Goal: Task Accomplishment & Management: Complete application form

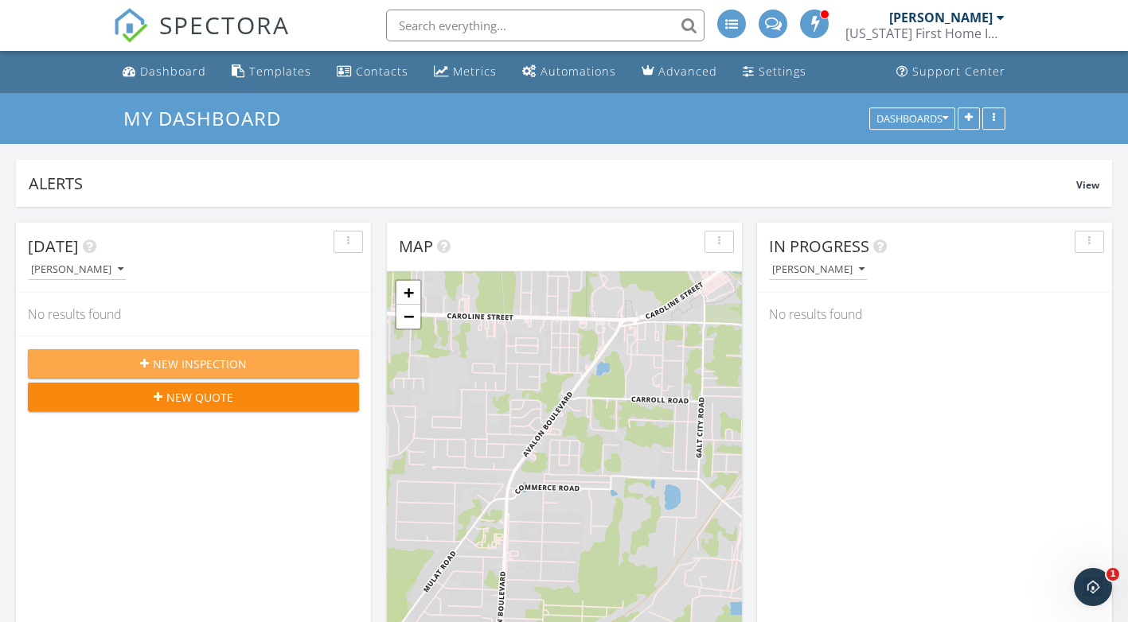
click at [247, 369] on div "New Inspection" at bounding box center [194, 364] width 306 height 17
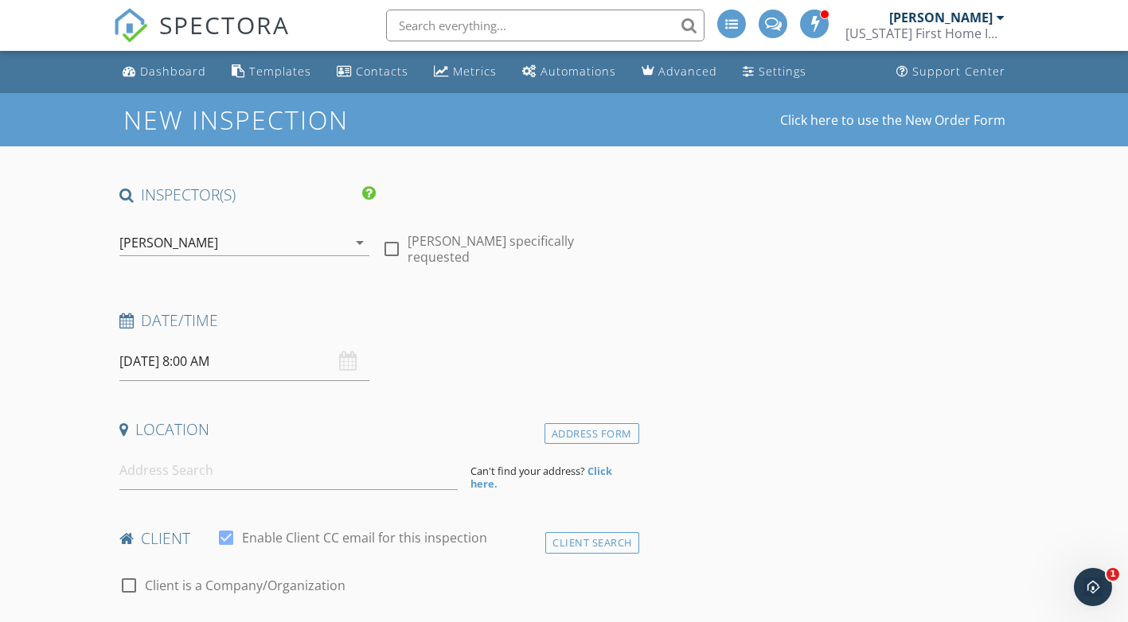
click at [344, 359] on div "[DATE] 8:00 AM" at bounding box center [244, 361] width 251 height 39
click at [150, 360] on input "[DATE] 8:00 AM" at bounding box center [244, 361] width 251 height 39
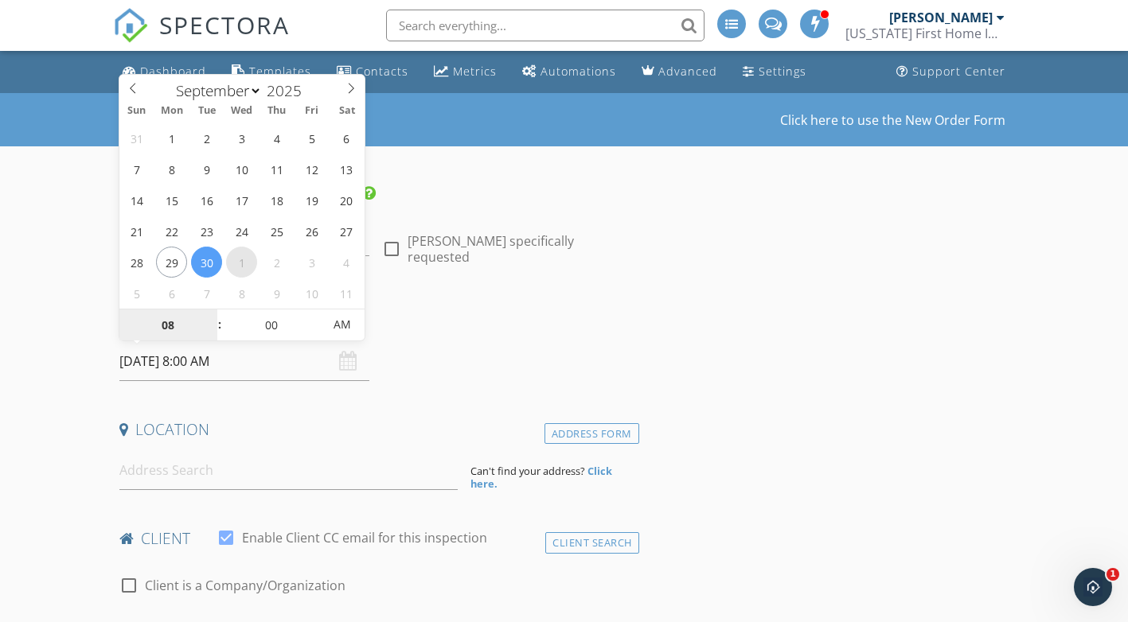
select select "9"
type input "[DATE] 8:00 AM"
type input "09"
type input "[DATE] 9:00 AM"
click at [215, 323] on span at bounding box center [211, 318] width 11 height 16
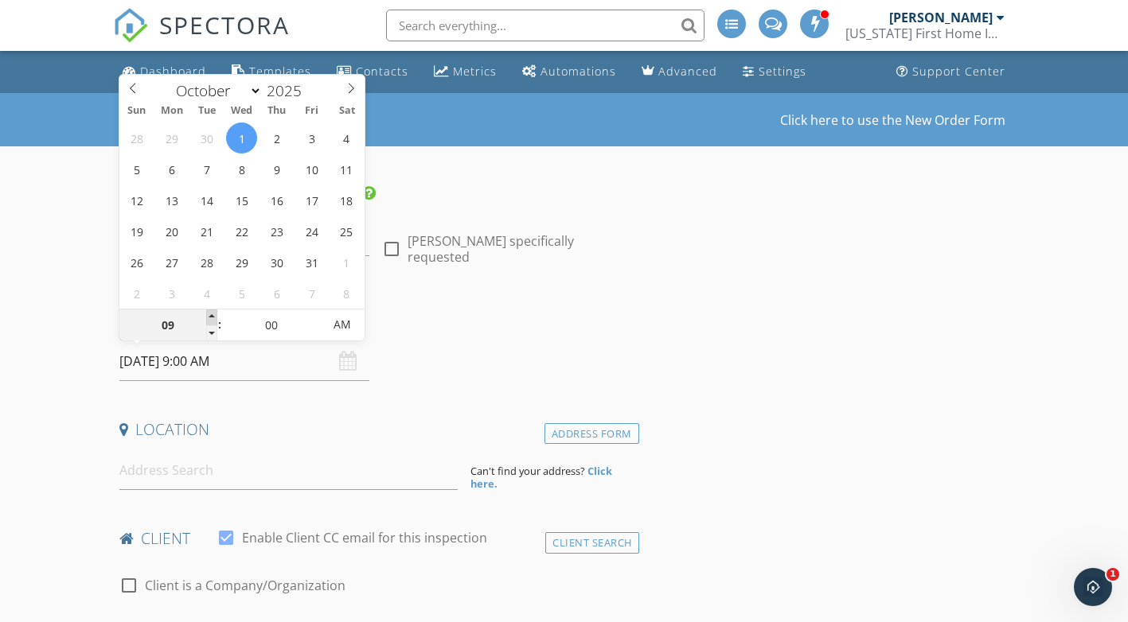
type input "10"
type input "[DATE] 10:00 AM"
click at [209, 321] on span at bounding box center [211, 318] width 11 height 16
type input "05"
type input "[DATE] 10:05 AM"
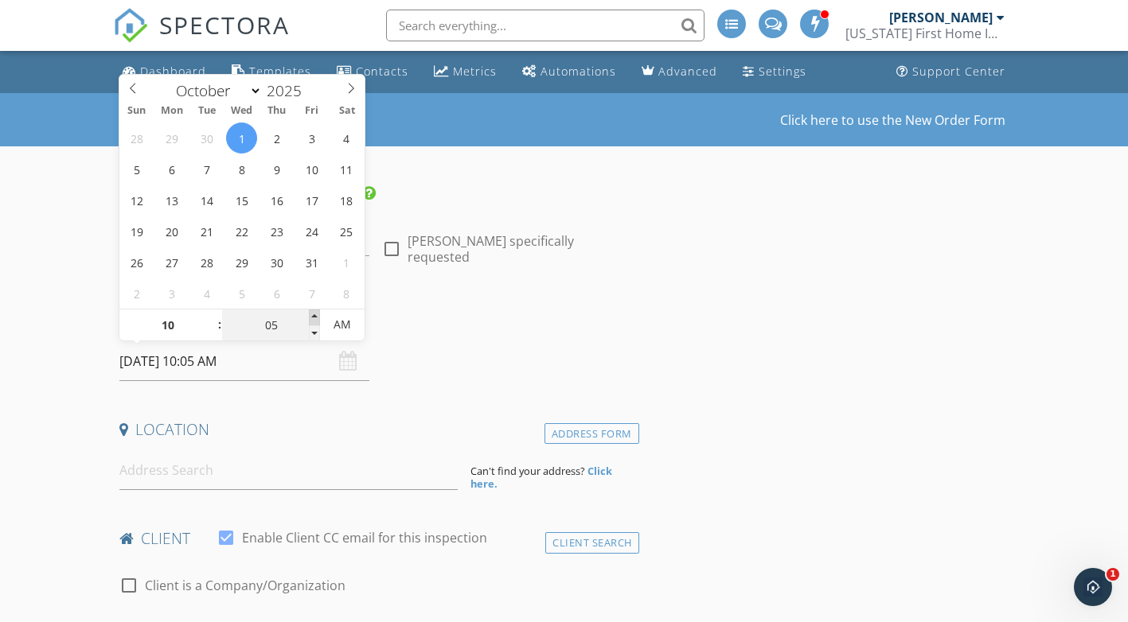
click at [314, 321] on span at bounding box center [314, 318] width 11 height 16
type input "10"
type input "[DATE] 10:10 AM"
click at [314, 321] on span at bounding box center [314, 318] width 11 height 16
type input "15"
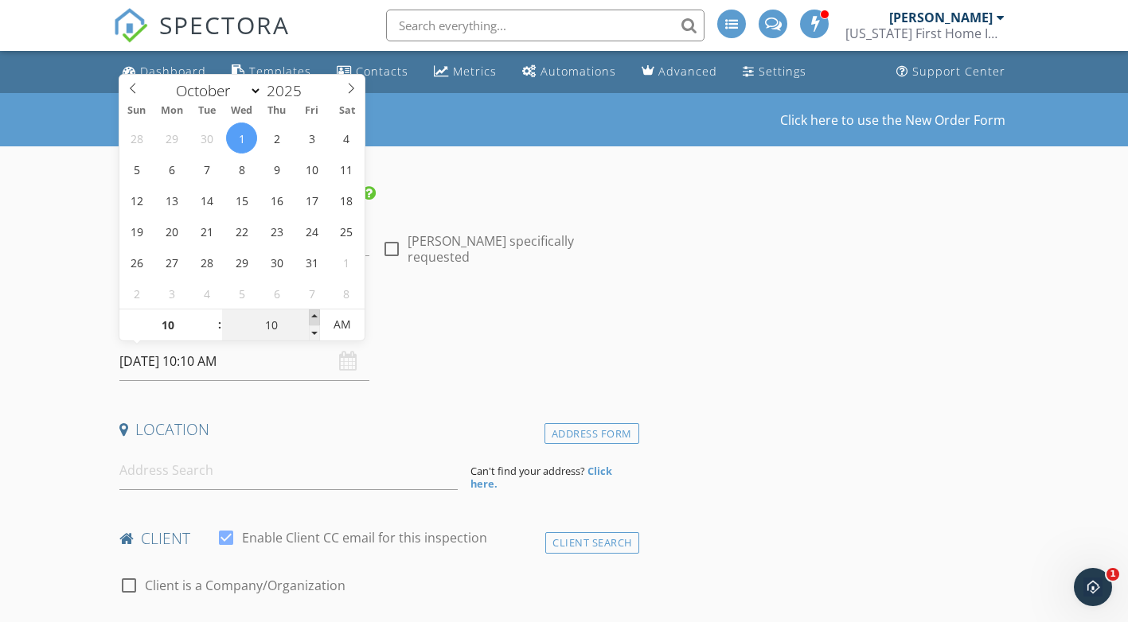
type input "[DATE] 10:15 AM"
click at [314, 321] on span at bounding box center [314, 318] width 11 height 16
type input "20"
type input "[DATE] 10:20 AM"
click at [314, 321] on span at bounding box center [314, 318] width 11 height 16
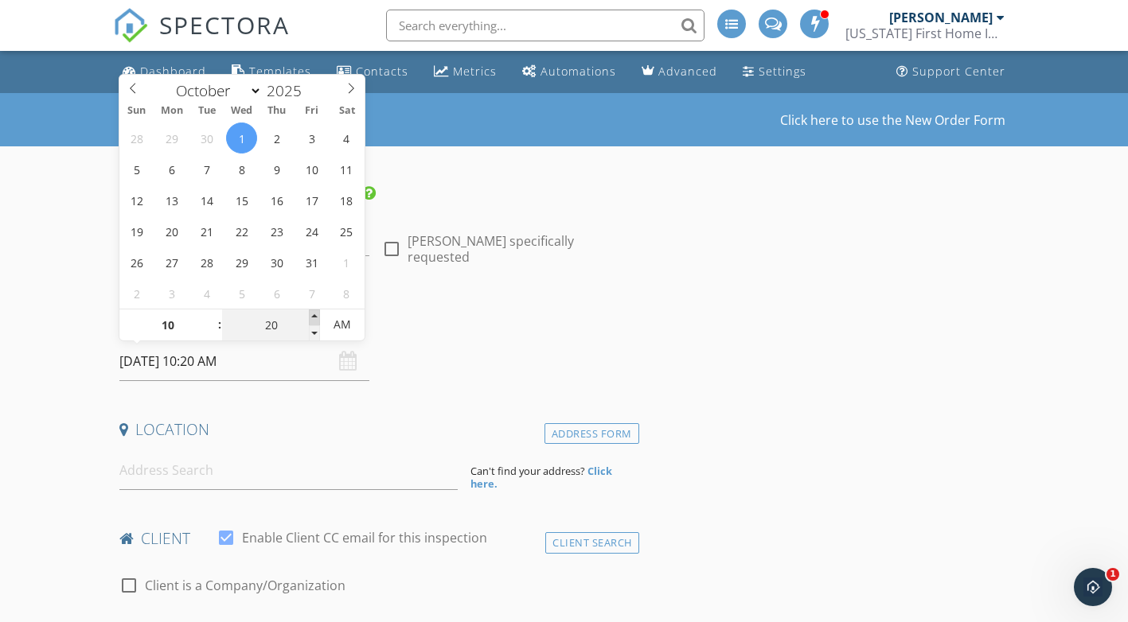
type input "25"
type input "[DATE] 10:25 AM"
click at [314, 321] on span at bounding box center [314, 318] width 11 height 16
type input "30"
type input "[DATE] 10:30 AM"
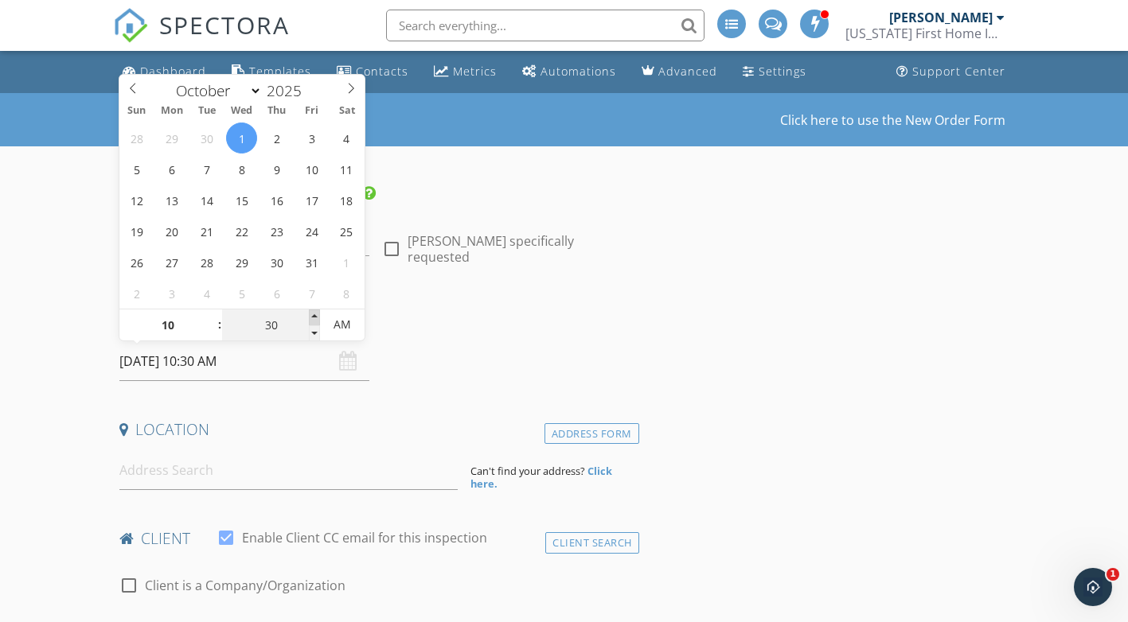
click at [314, 321] on span at bounding box center [314, 318] width 11 height 16
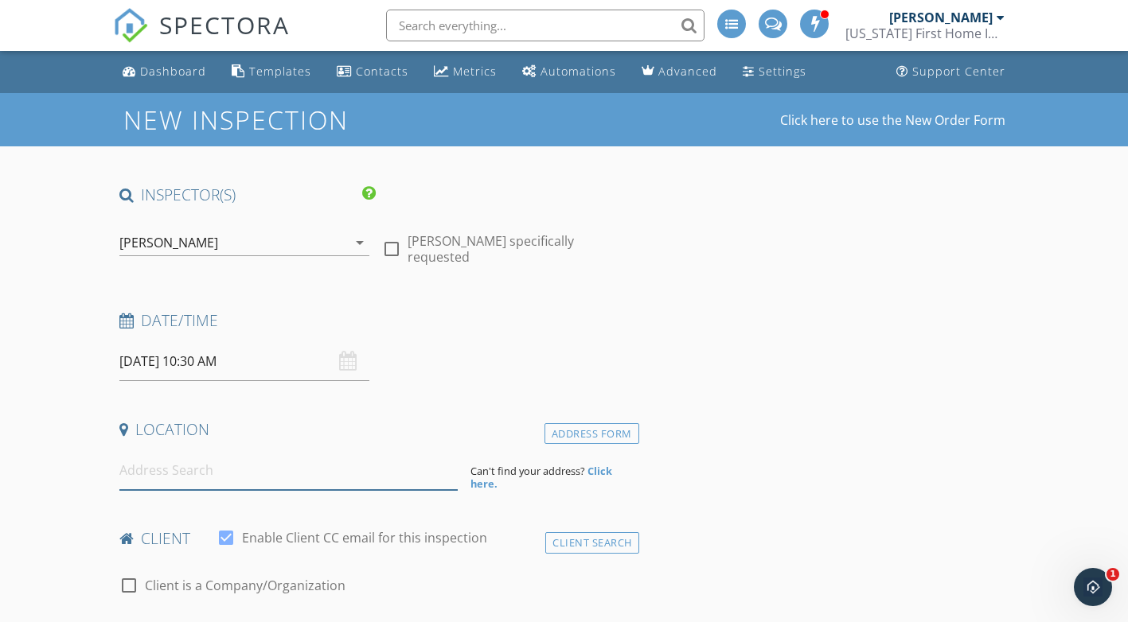
click at [131, 478] on input at bounding box center [288, 470] width 338 height 39
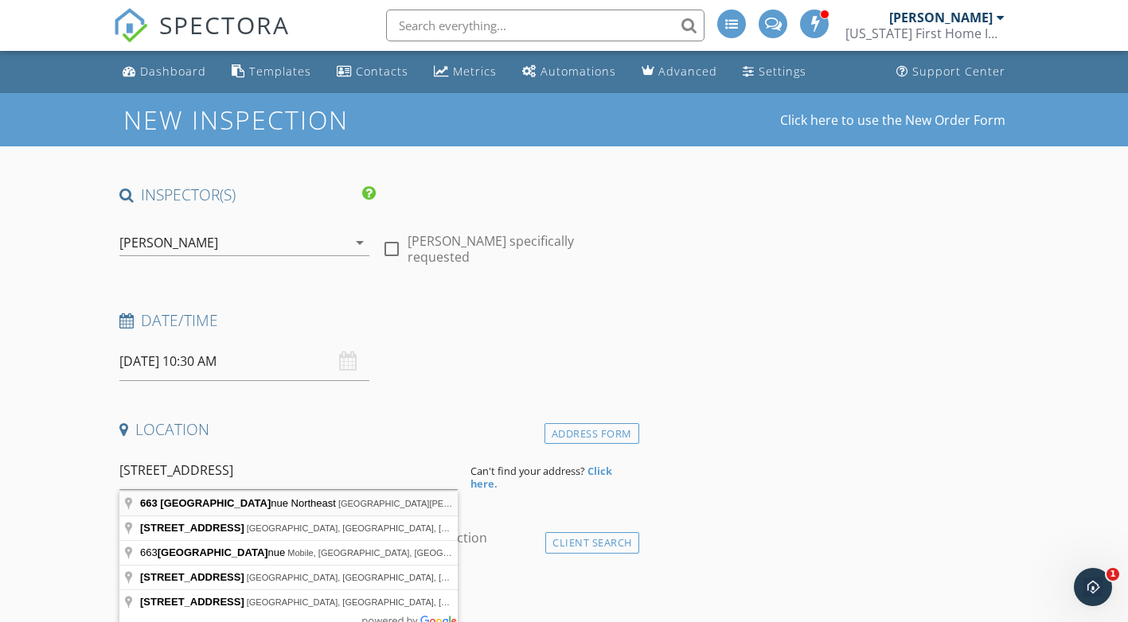
type input "[STREET_ADDRESS][PERSON_NAME]"
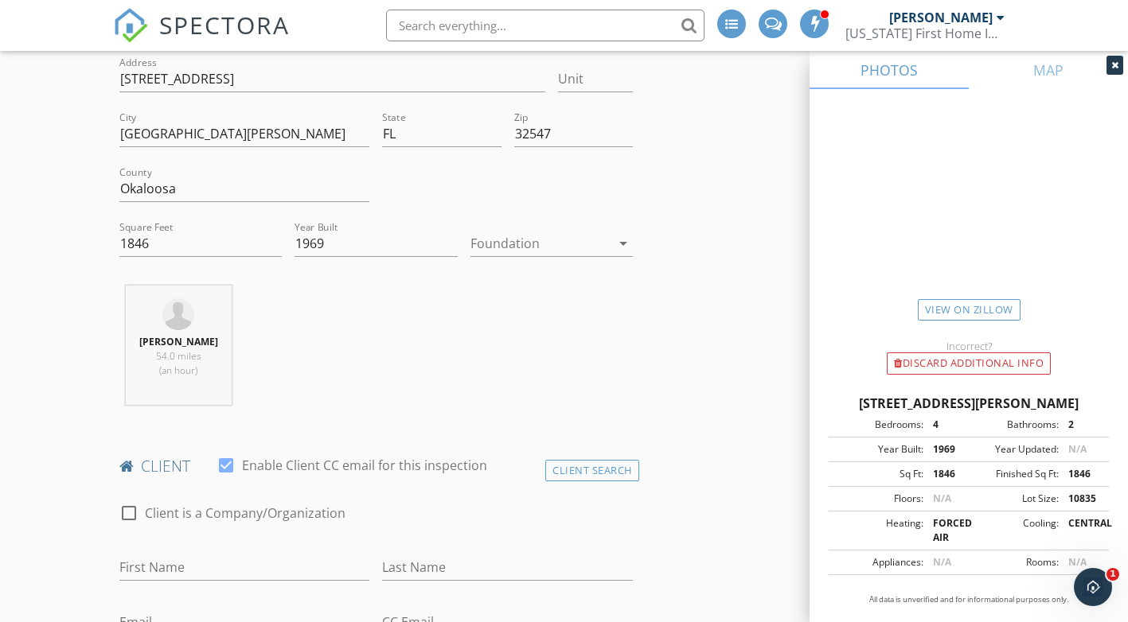
scroll to position [557, 0]
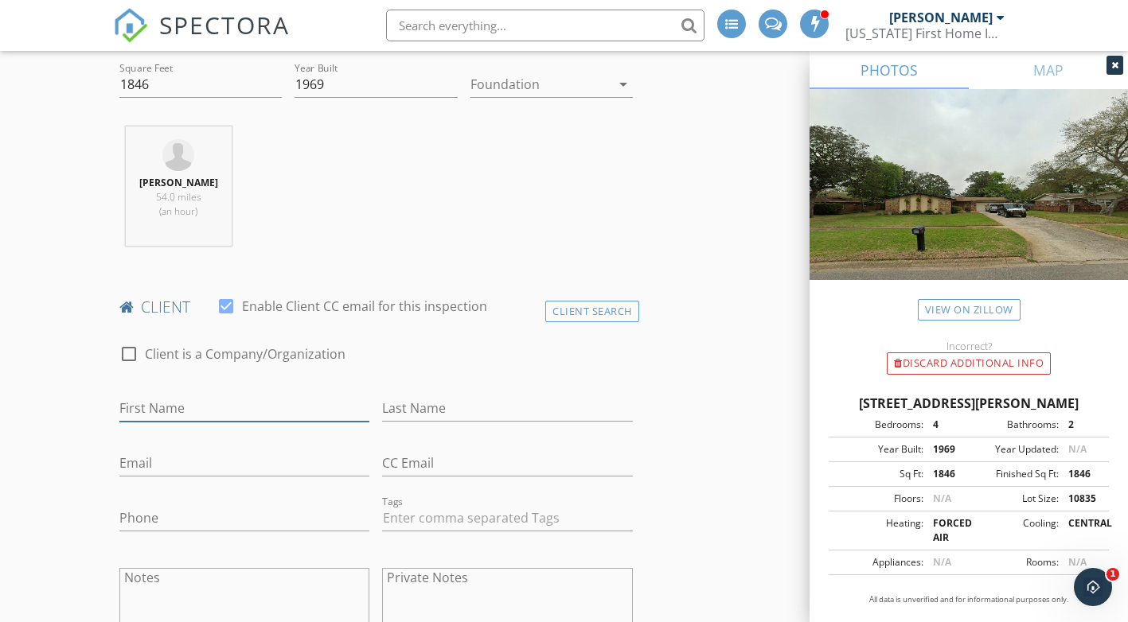
click at [135, 396] on input "First Name" at bounding box center [244, 409] width 251 height 26
type input "[PERSON_NAME]"
click at [396, 405] on input "Last Name" at bounding box center [507, 409] width 251 height 26
type input "[PERSON_NAME]"
click at [131, 461] on input "Email" at bounding box center [244, 463] width 251 height 26
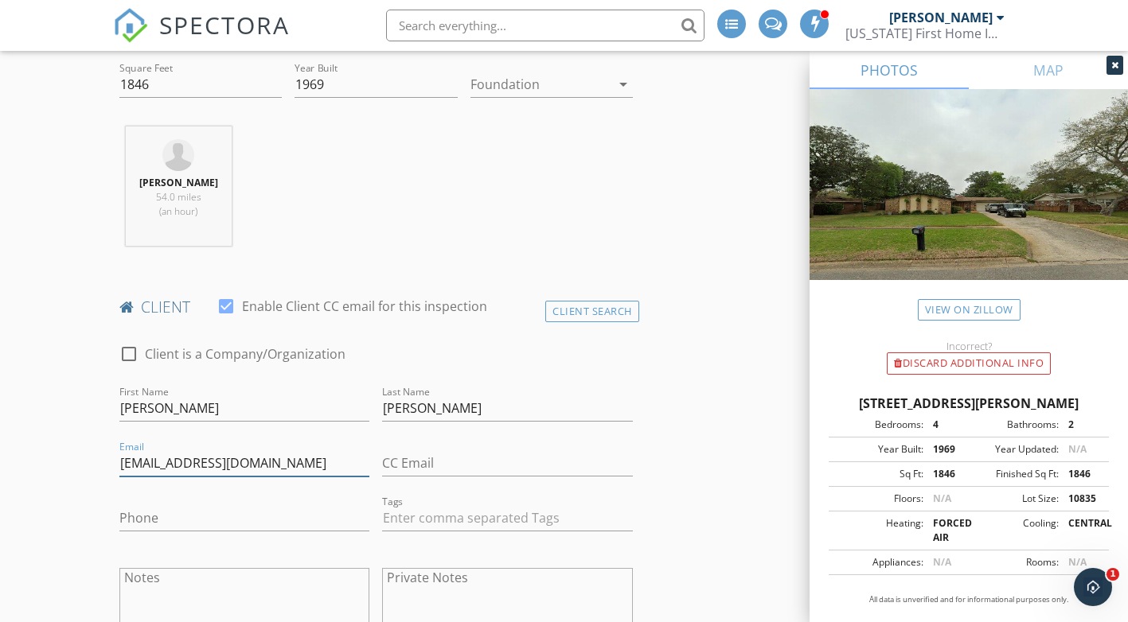
type input "[EMAIL_ADDRESS][DOMAIN_NAME]"
click at [125, 517] on input "Phone" at bounding box center [244, 518] width 251 height 26
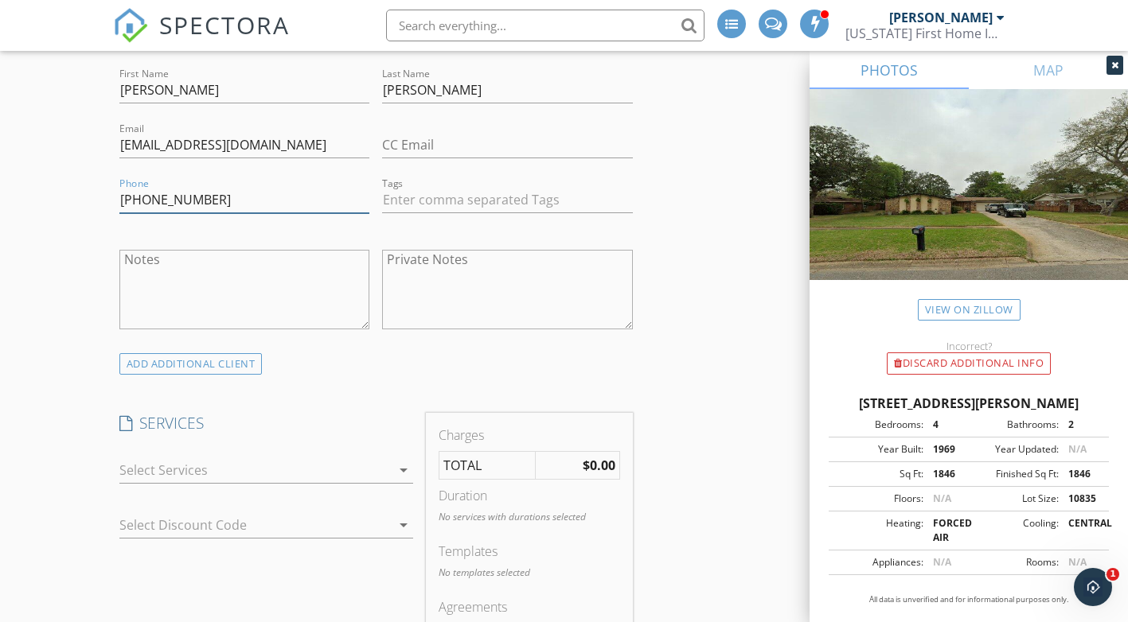
scroll to position [955, 0]
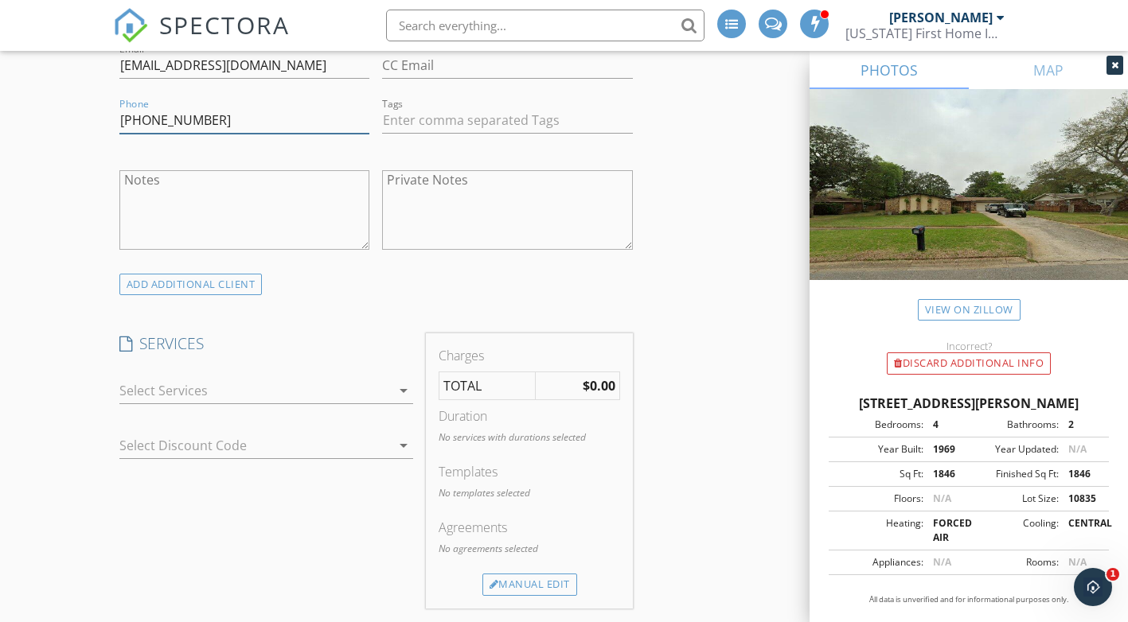
type input "[PHONE_NUMBER]"
click at [400, 397] on icon "arrow_drop_down" at bounding box center [403, 390] width 19 height 19
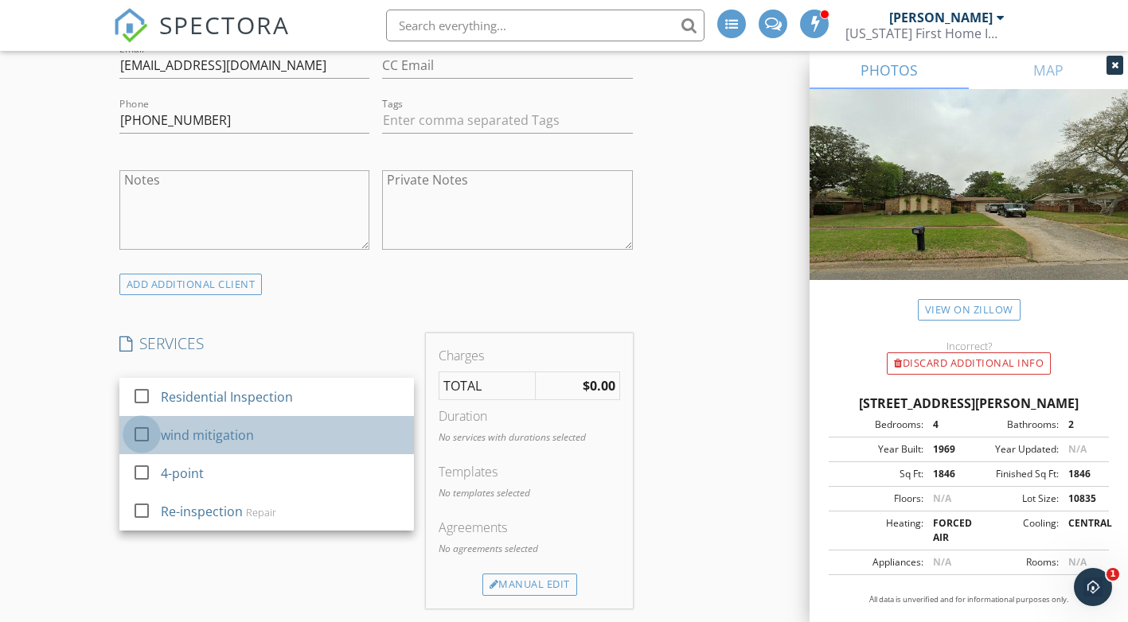
click at [142, 430] on div at bounding box center [141, 434] width 27 height 27
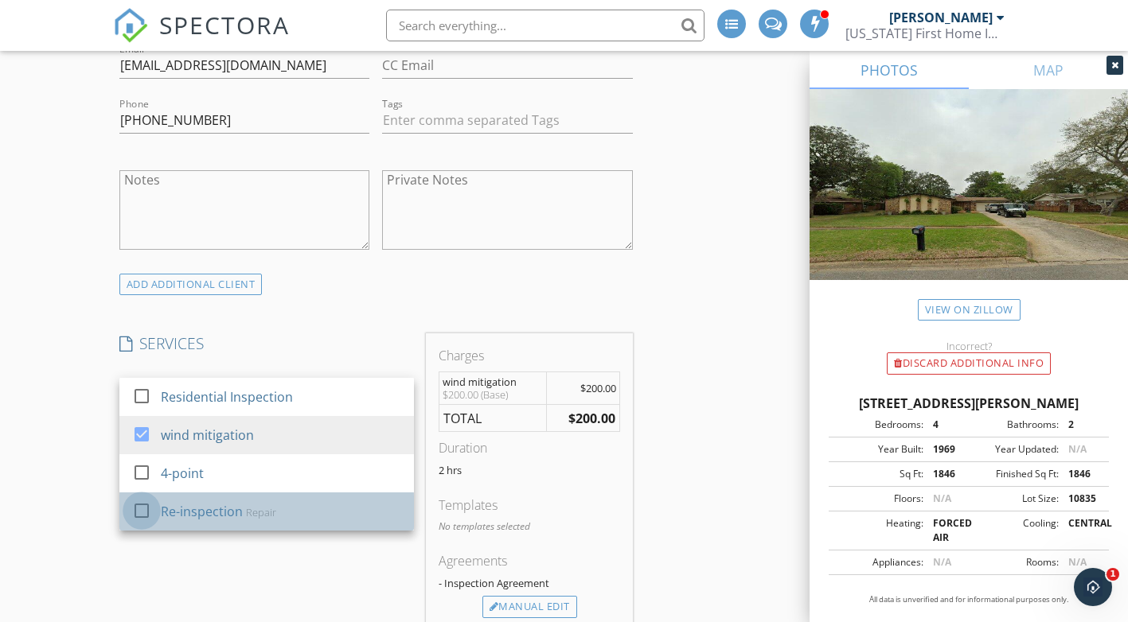
click at [135, 514] on div at bounding box center [141, 510] width 27 height 27
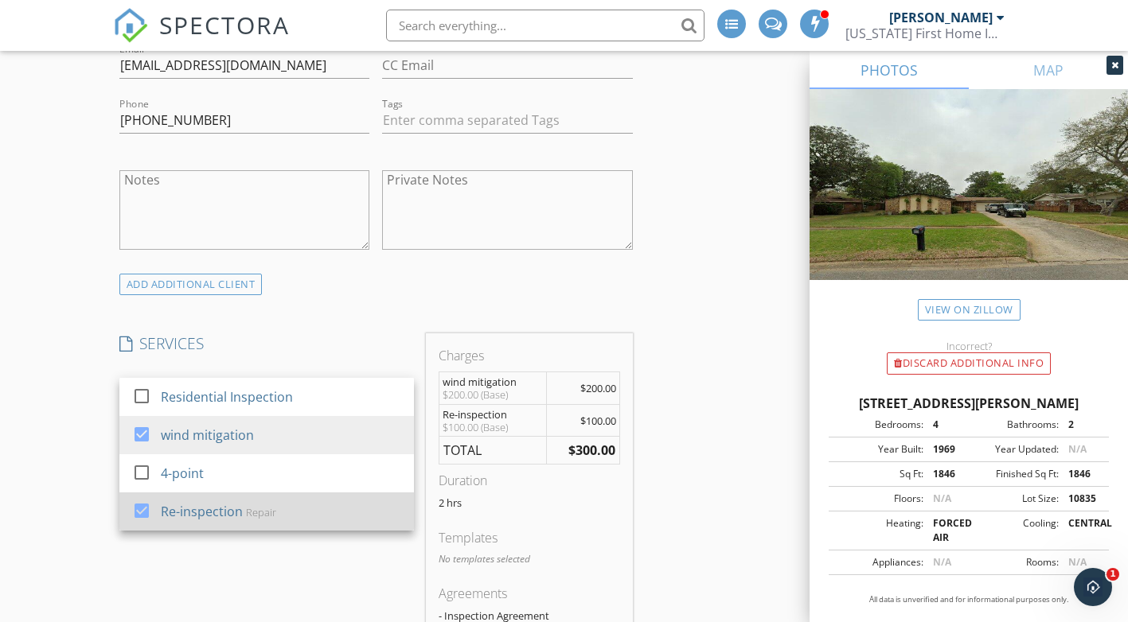
click at [142, 509] on div at bounding box center [141, 510] width 27 height 27
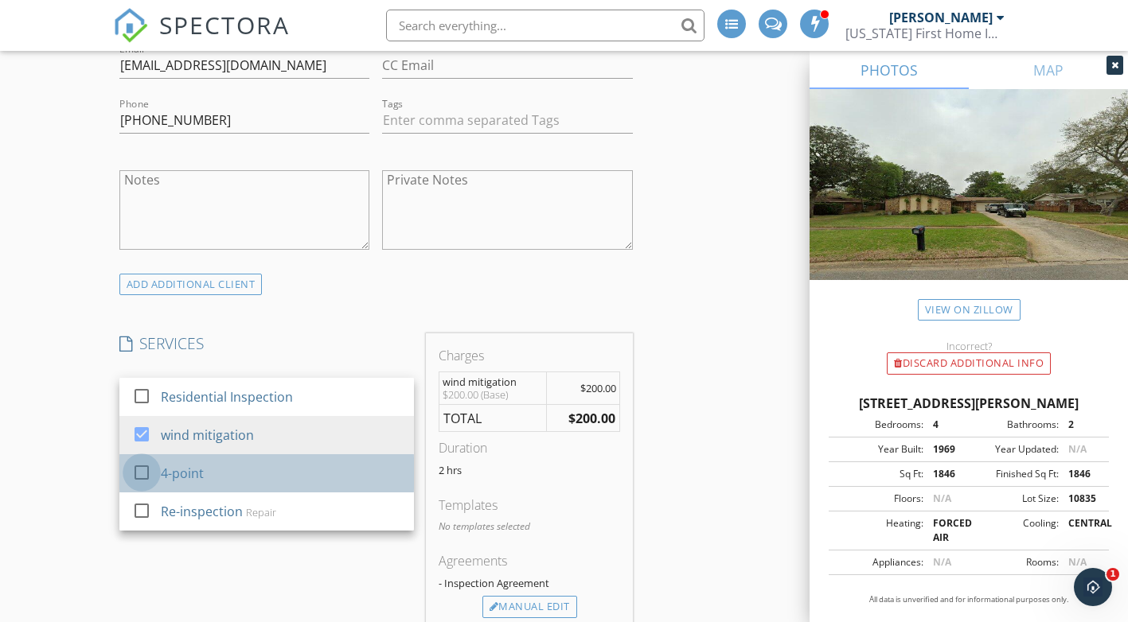
click at [142, 471] on div at bounding box center [141, 472] width 27 height 27
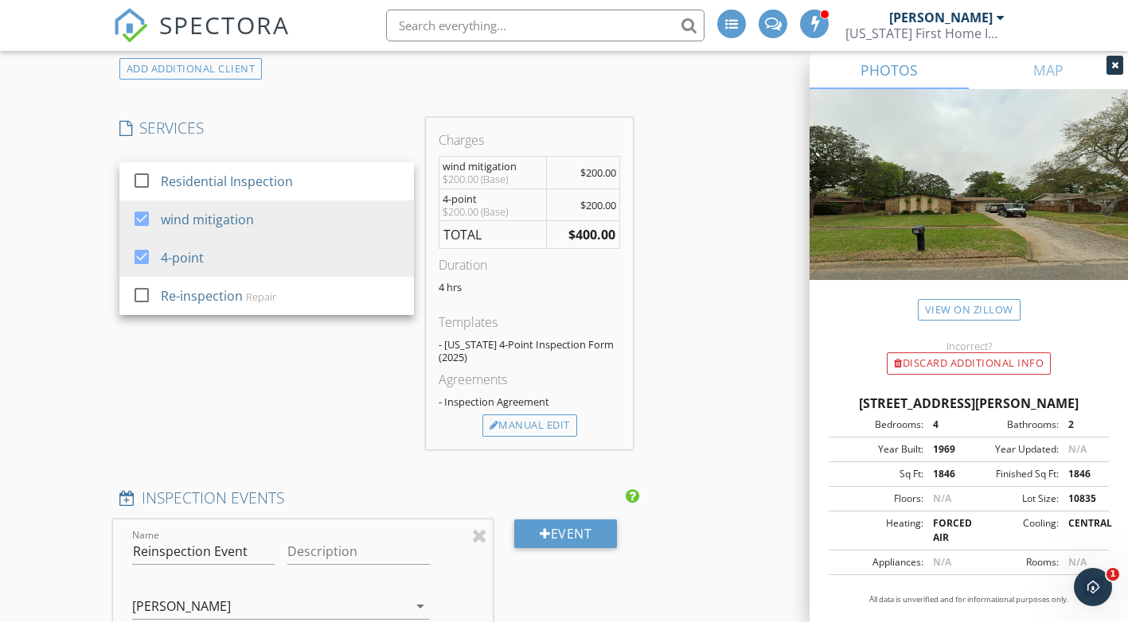
scroll to position [1194, 0]
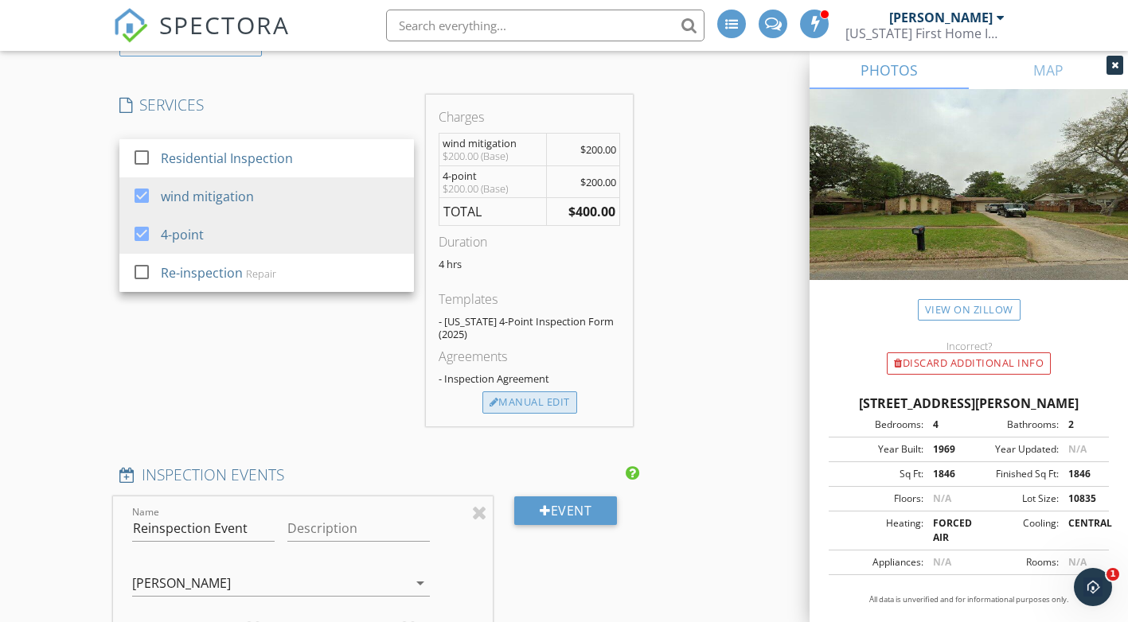
click at [549, 399] on div "Manual Edit" at bounding box center [529, 403] width 95 height 22
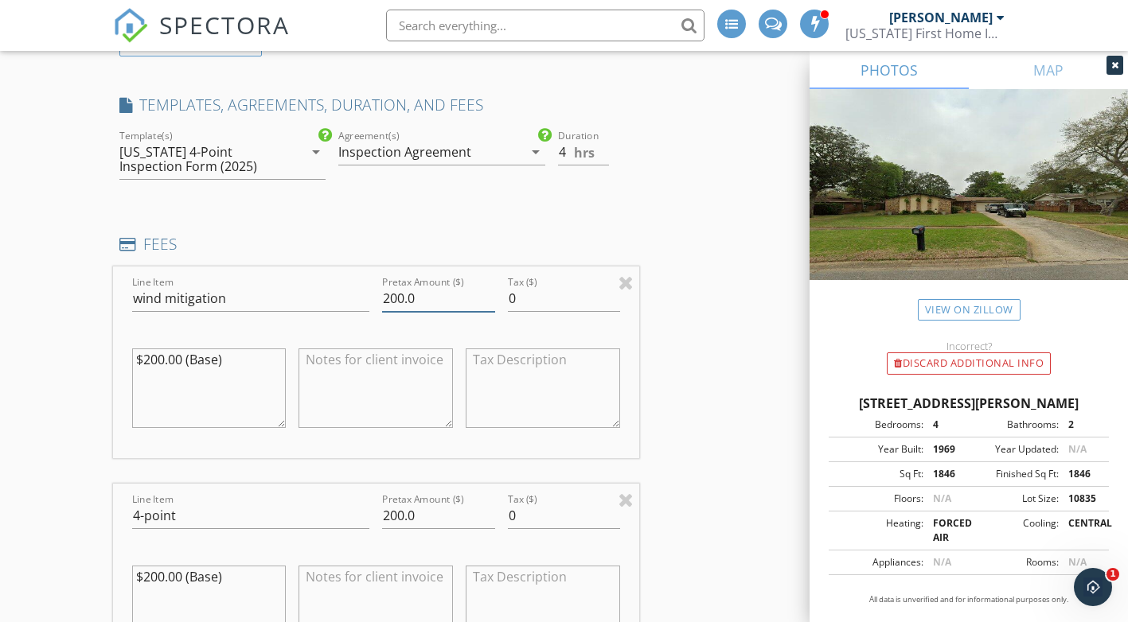
click at [395, 297] on input "200.0" at bounding box center [438, 299] width 112 height 26
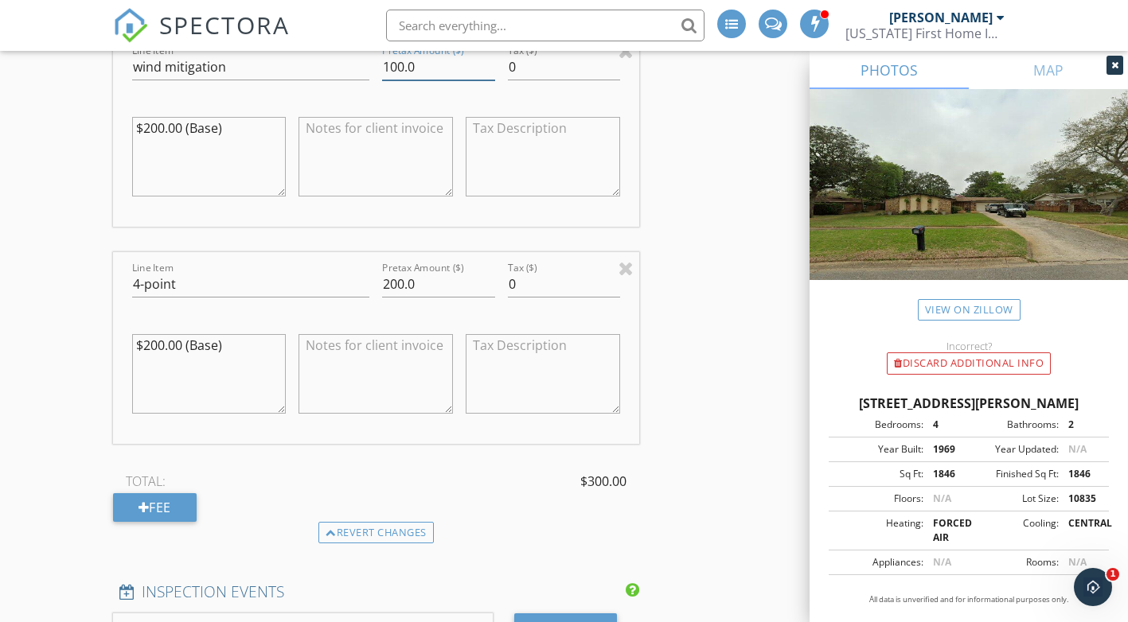
scroll to position [1433, 0]
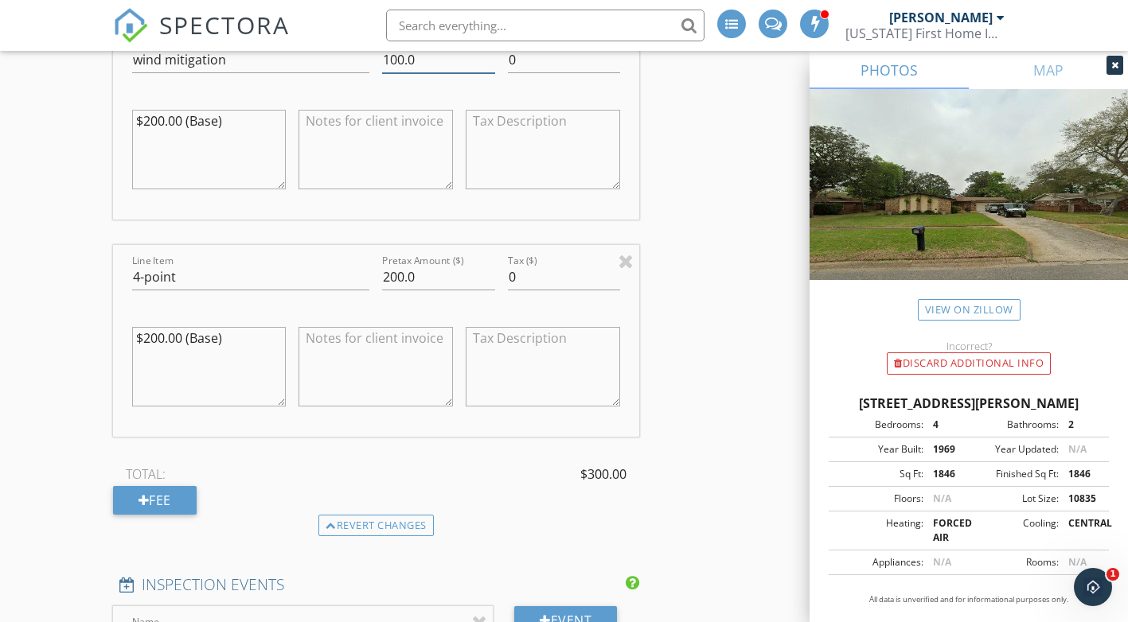
type input "100.0"
click at [388, 273] on input "200.0" at bounding box center [438, 277] width 112 height 26
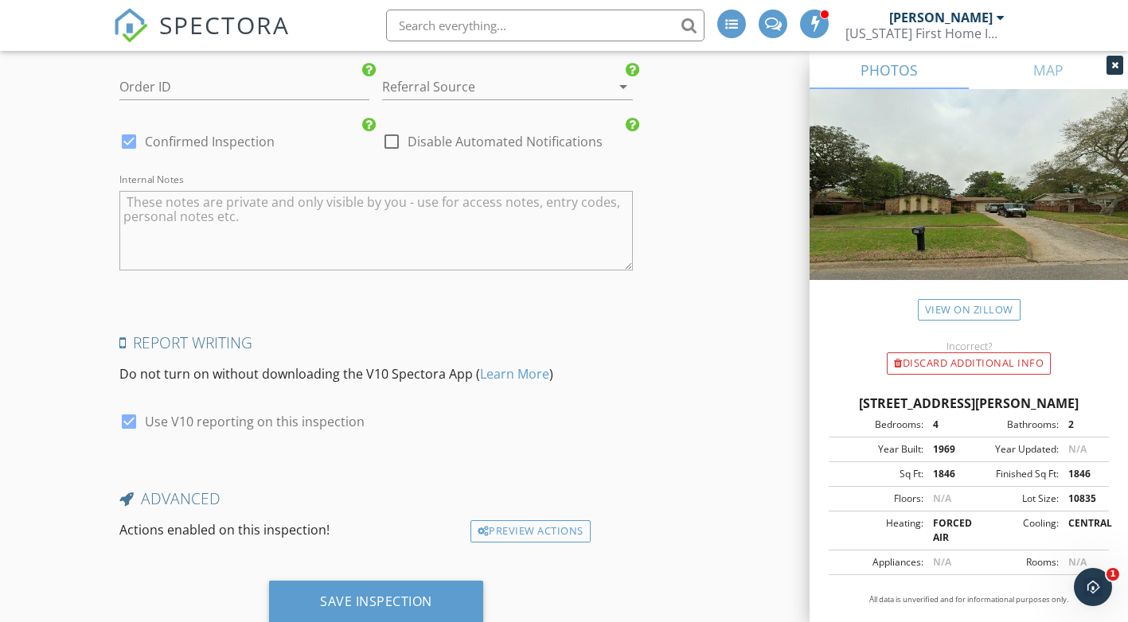
scroll to position [2926, 0]
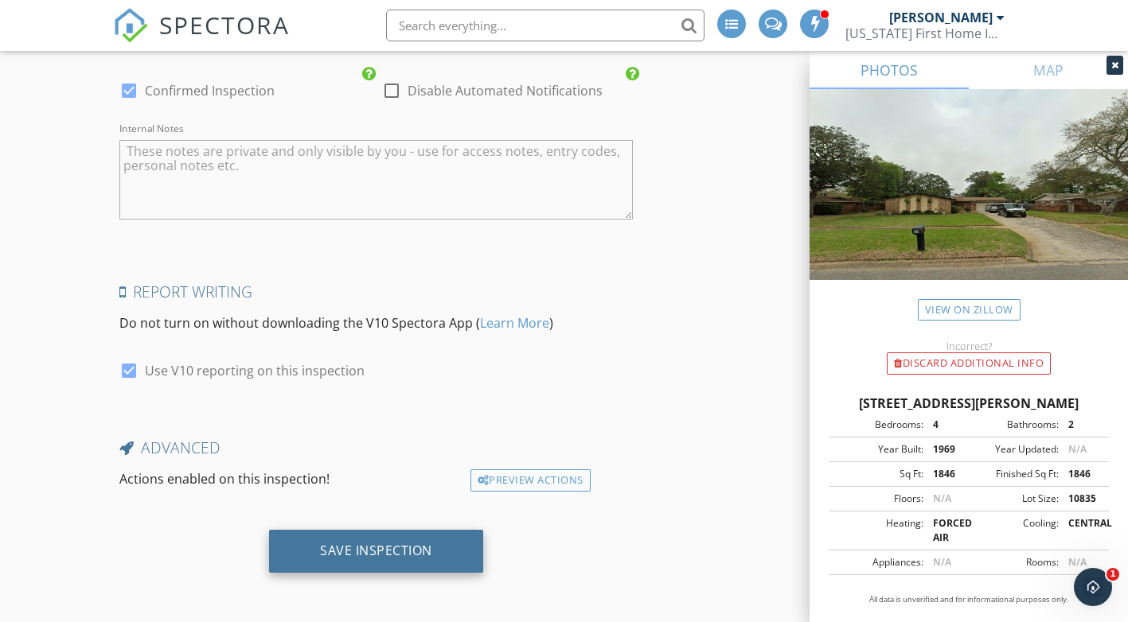
type input "100.0"
click at [346, 547] on div "Save Inspection" at bounding box center [376, 551] width 112 height 16
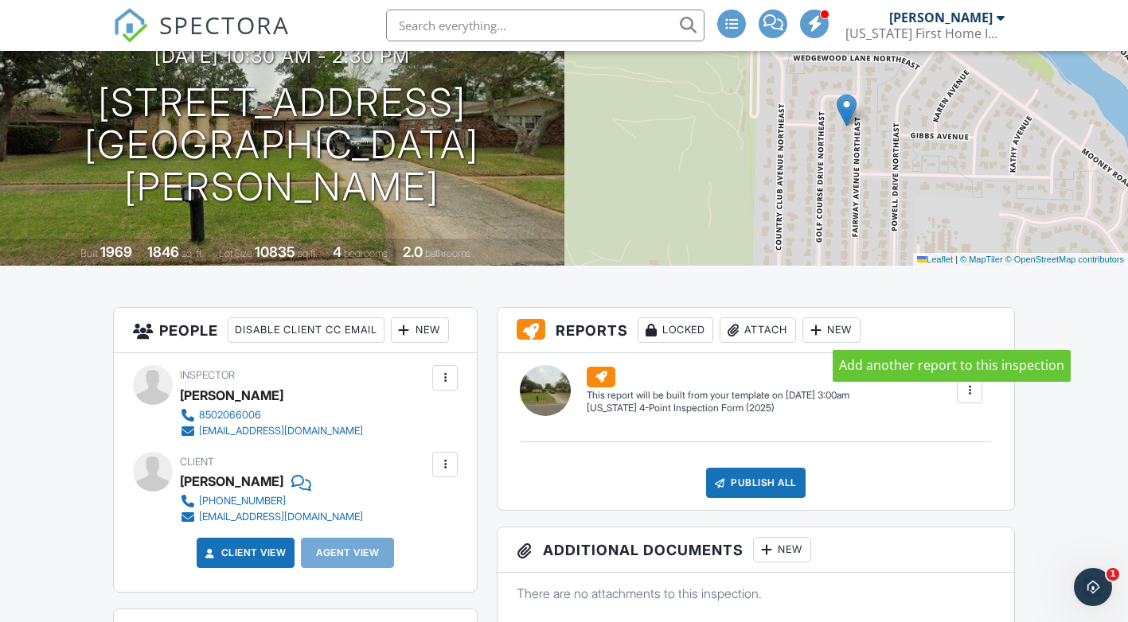
click at [824, 333] on div at bounding box center [816, 330] width 16 height 16
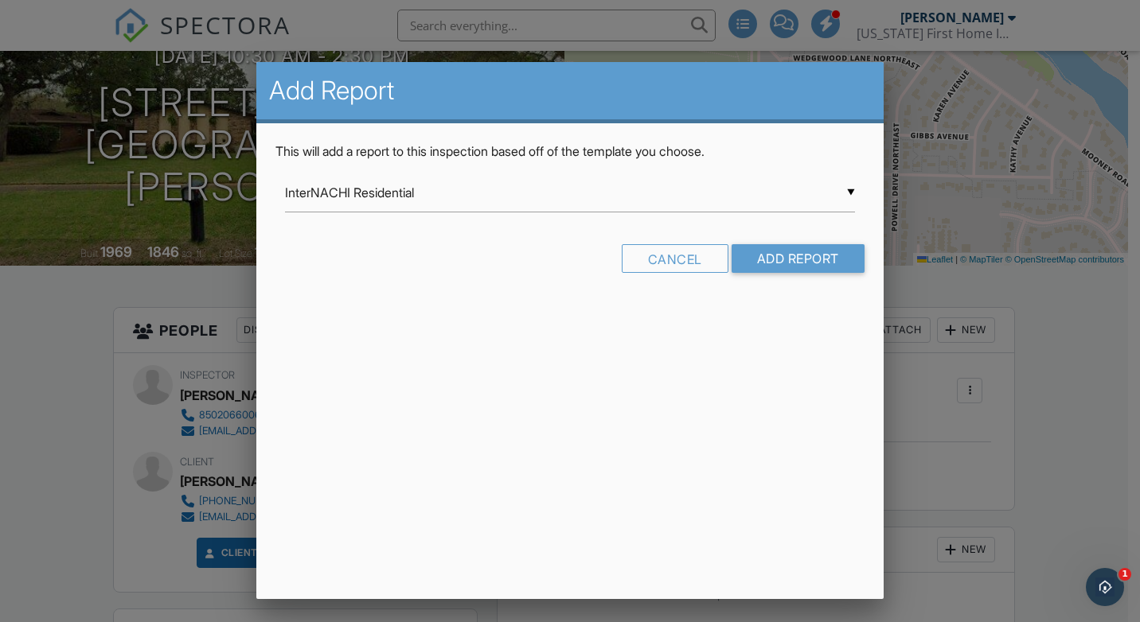
click at [1100, 431] on div at bounding box center [570, 309] width 1140 height 778
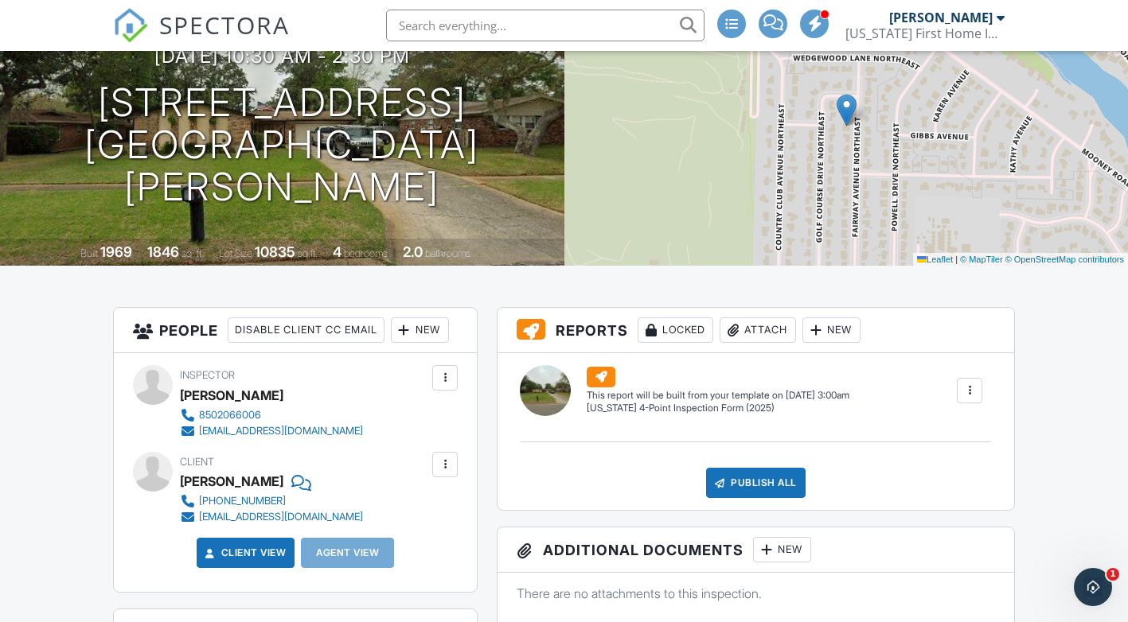
click at [860, 336] on div "New" at bounding box center [831, 330] width 58 height 25
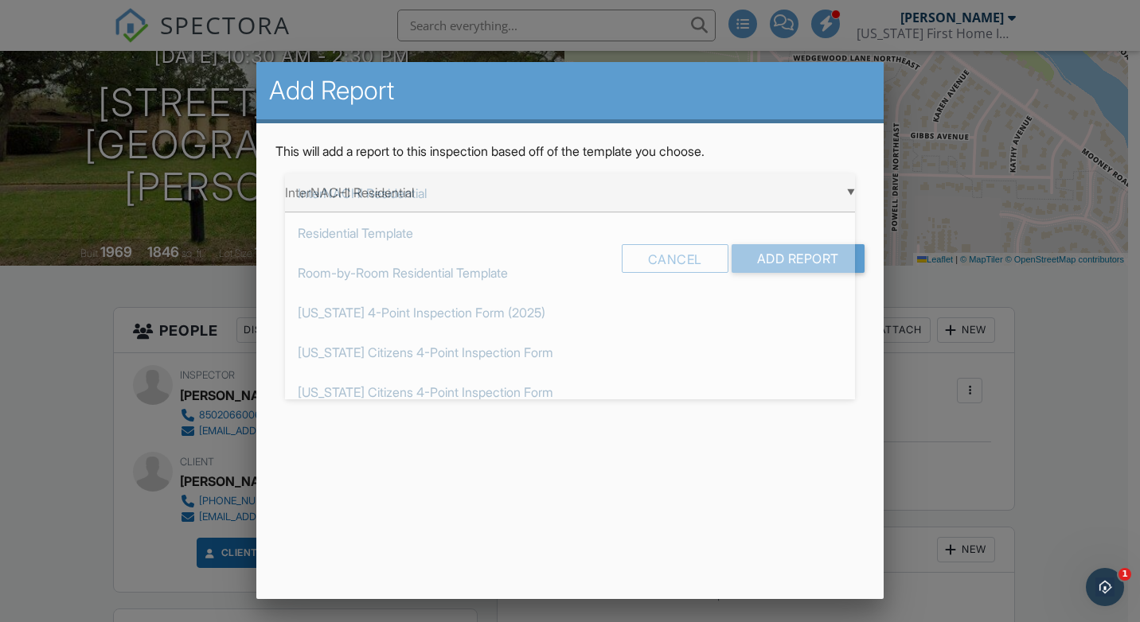
click at [848, 195] on div "▼ InterNACHI Residential InterNACHI Residential Residential Template Room-by-Ro…" at bounding box center [570, 192] width 570 height 39
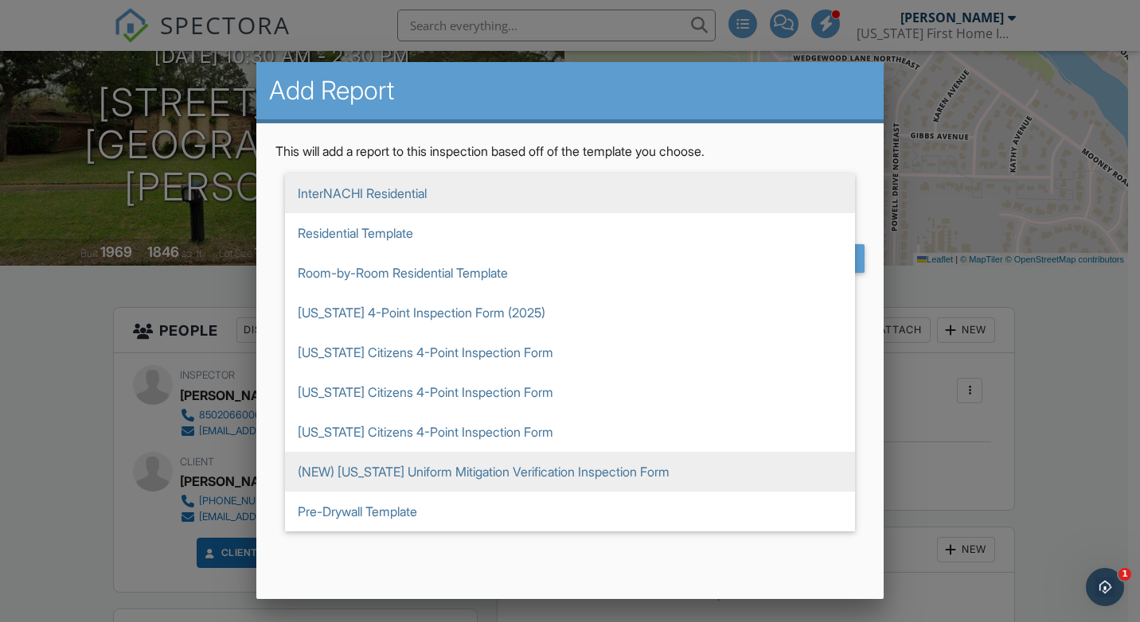
click at [548, 462] on span "(NEW) [US_STATE] Uniform Mitigation Verification Inspection Form" at bounding box center [570, 472] width 570 height 40
type input "(NEW) [US_STATE] Uniform Mitigation Verification Inspection Form"
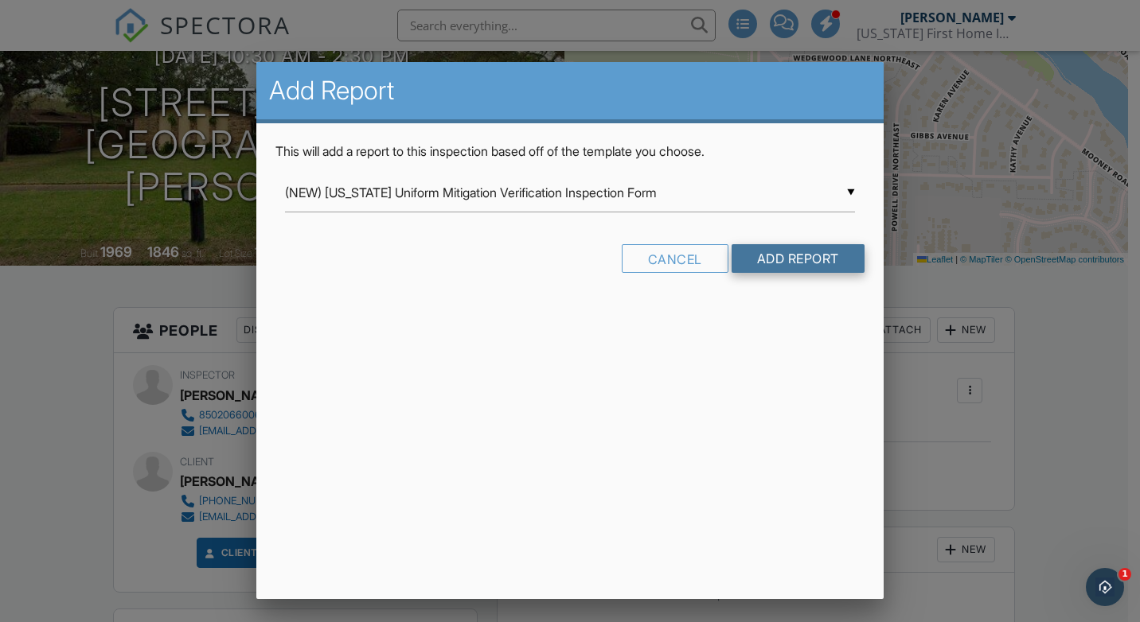
click at [796, 265] on input "Add Report" at bounding box center [797, 258] width 133 height 29
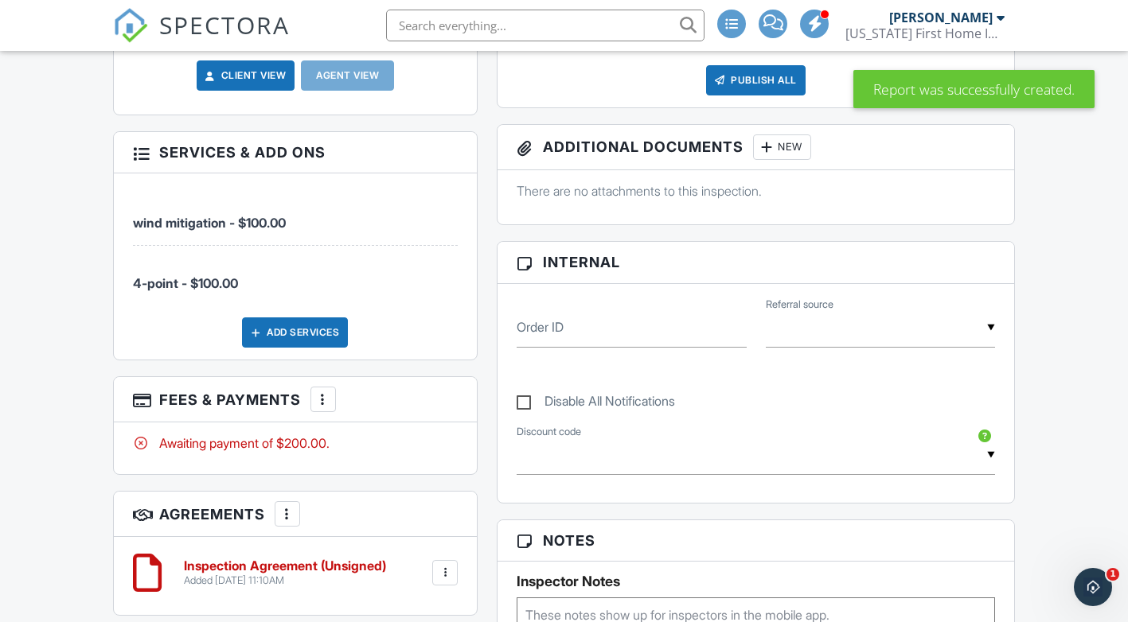
scroll to position [716, 0]
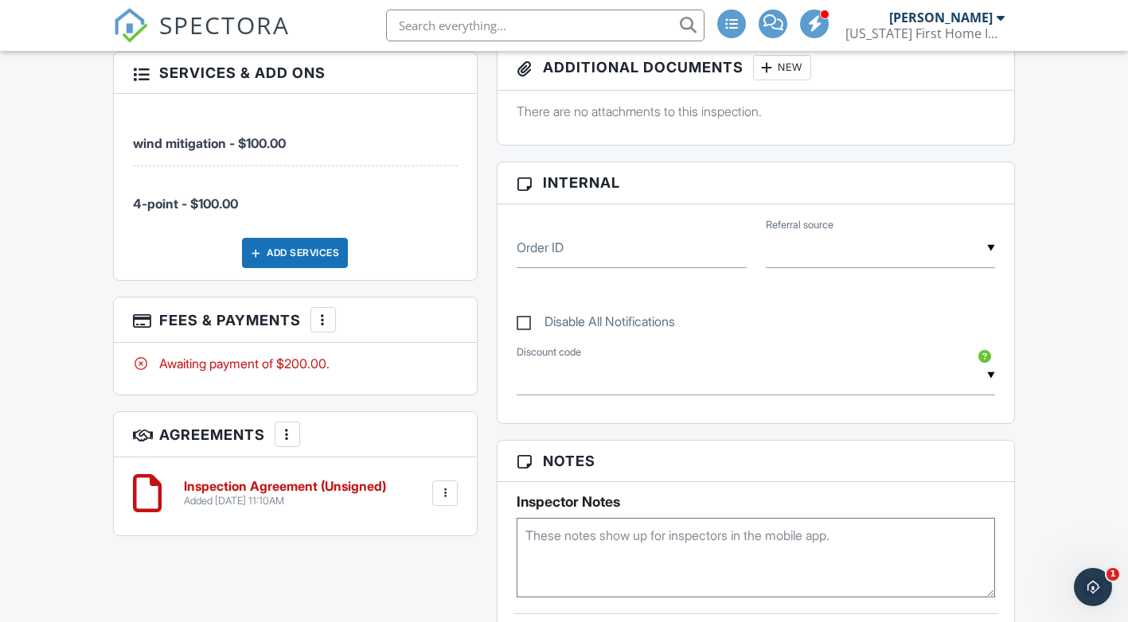
click at [1127, 524] on html "SPECTORA [PERSON_NAME] [US_STATE] First Home Inspections Role: Inspector Dashbo…" at bounding box center [564, 467] width 1128 height 2366
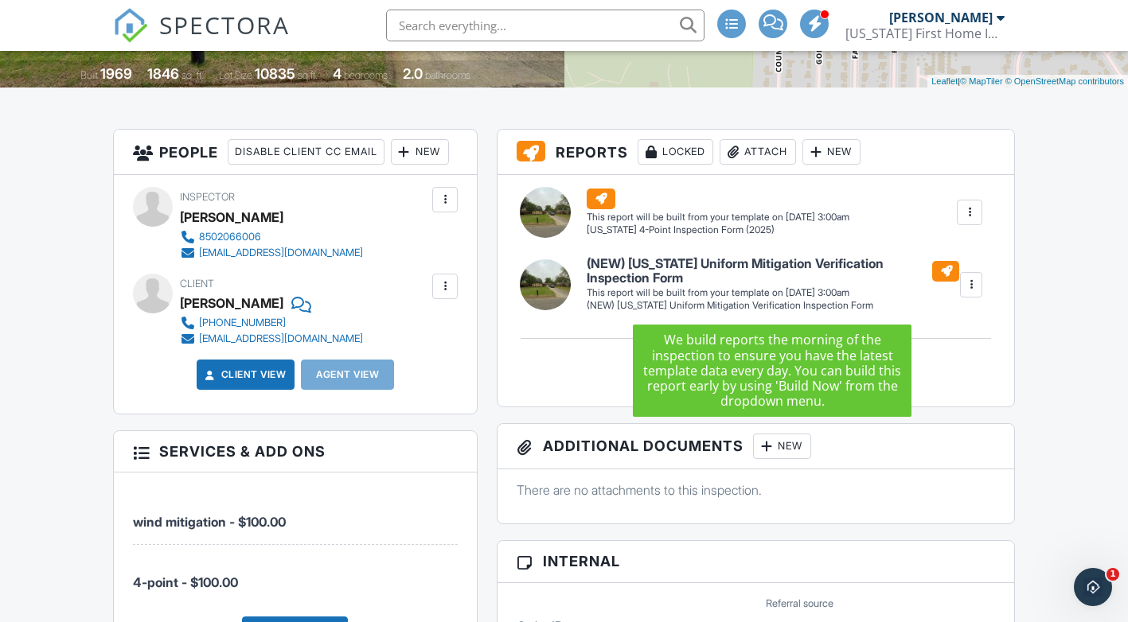
scroll to position [318, 0]
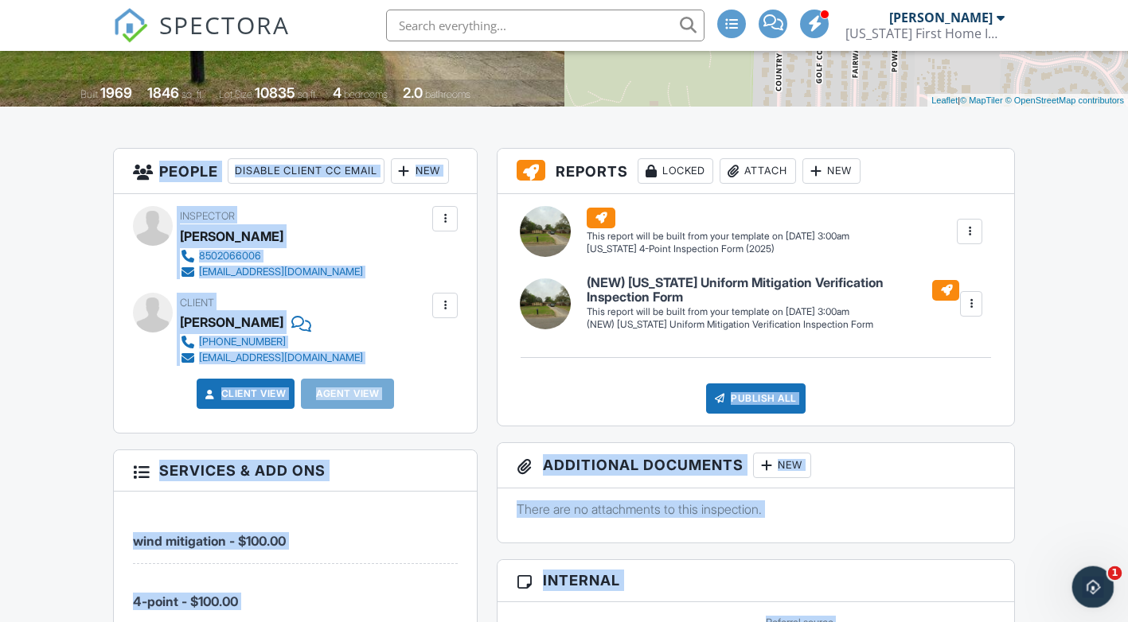
drag, startPoint x: 2175, startPoint y: 960, endPoint x: 1084, endPoint y: 587, distance: 1152.9
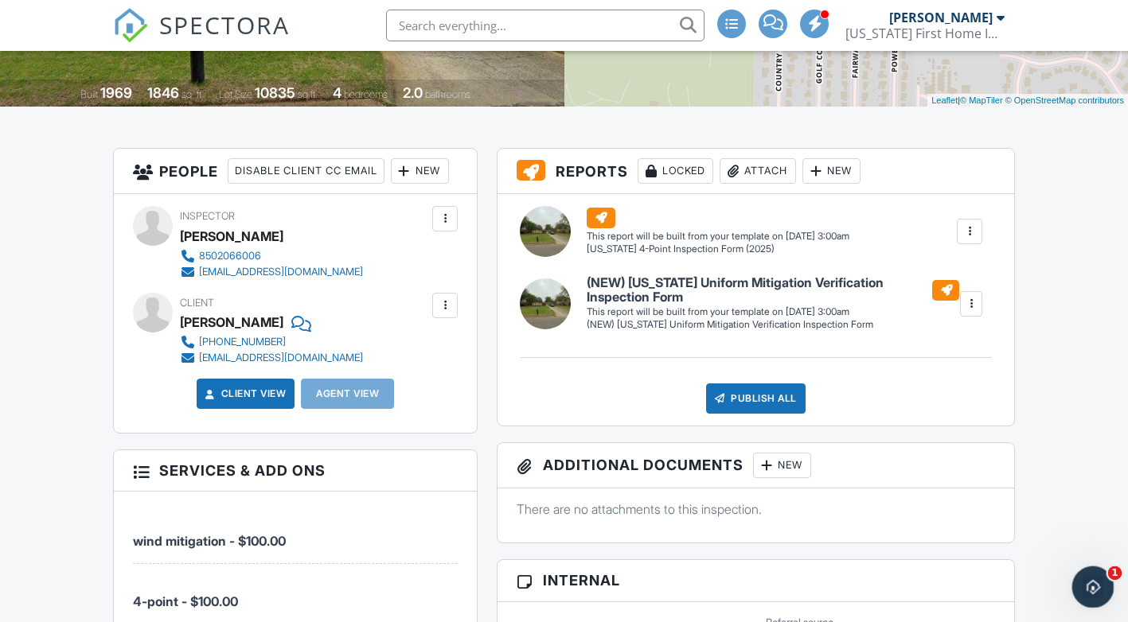
click at [1101, 583] on icon "Open Intercom Messenger" at bounding box center [1091, 585] width 26 height 26
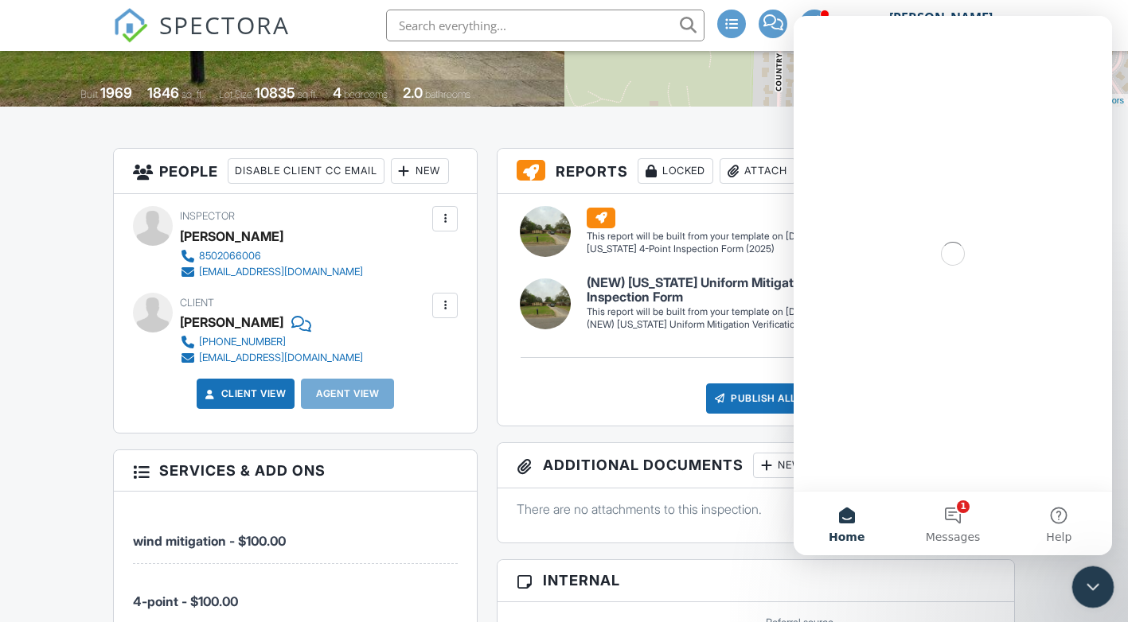
scroll to position [0, 0]
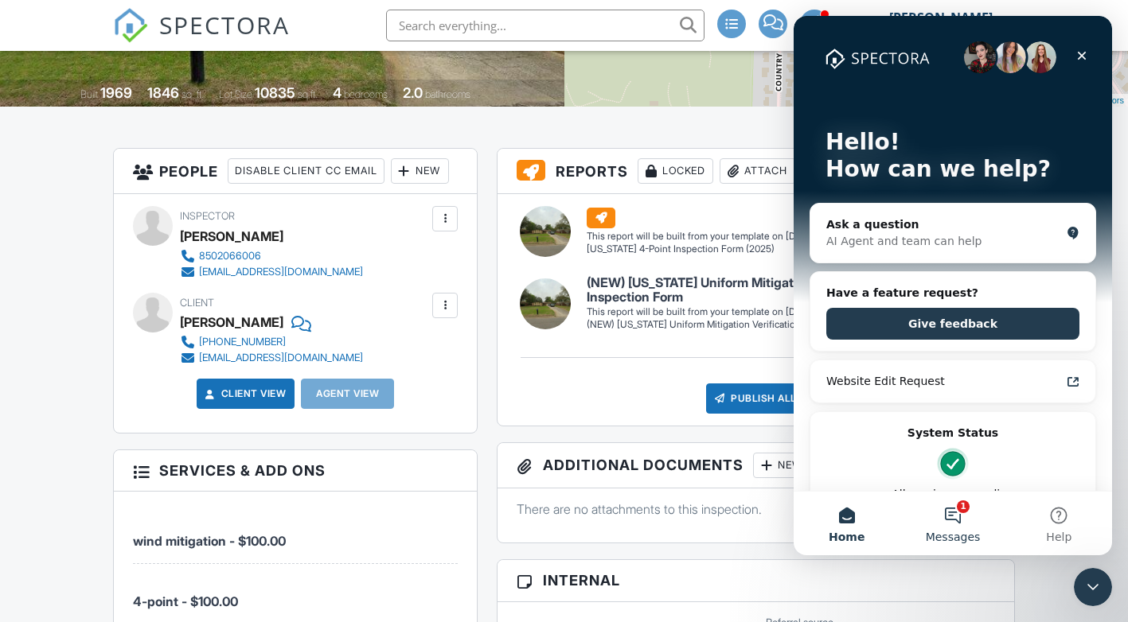
click at [967, 511] on button "1 Messages" at bounding box center [952, 524] width 106 height 64
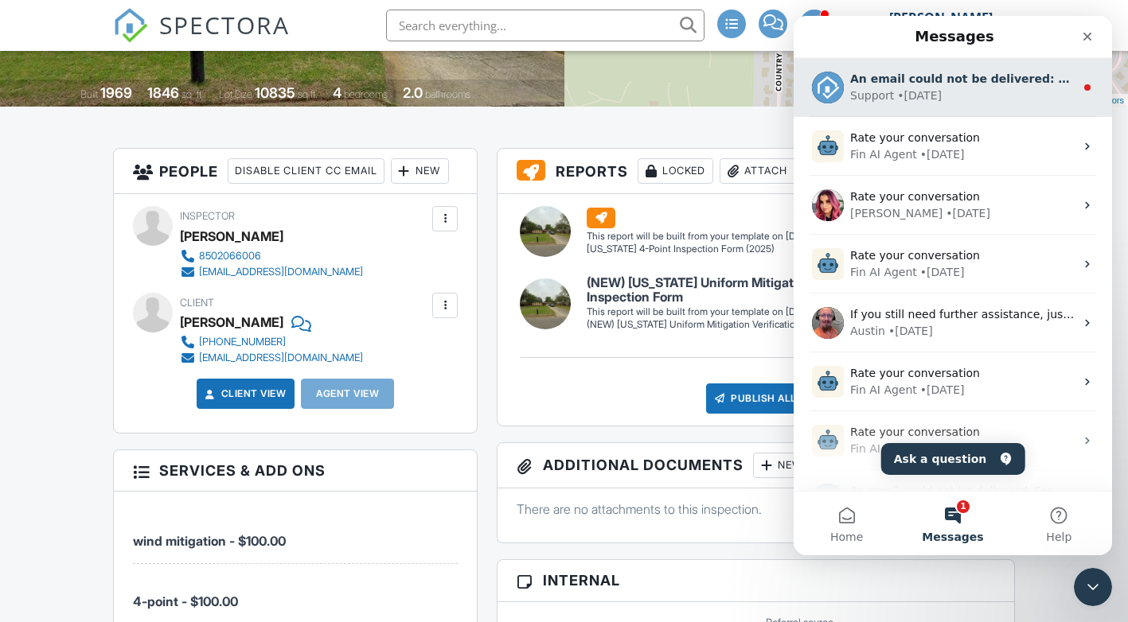
click at [908, 92] on div "• 2w ago" at bounding box center [919, 96] width 45 height 17
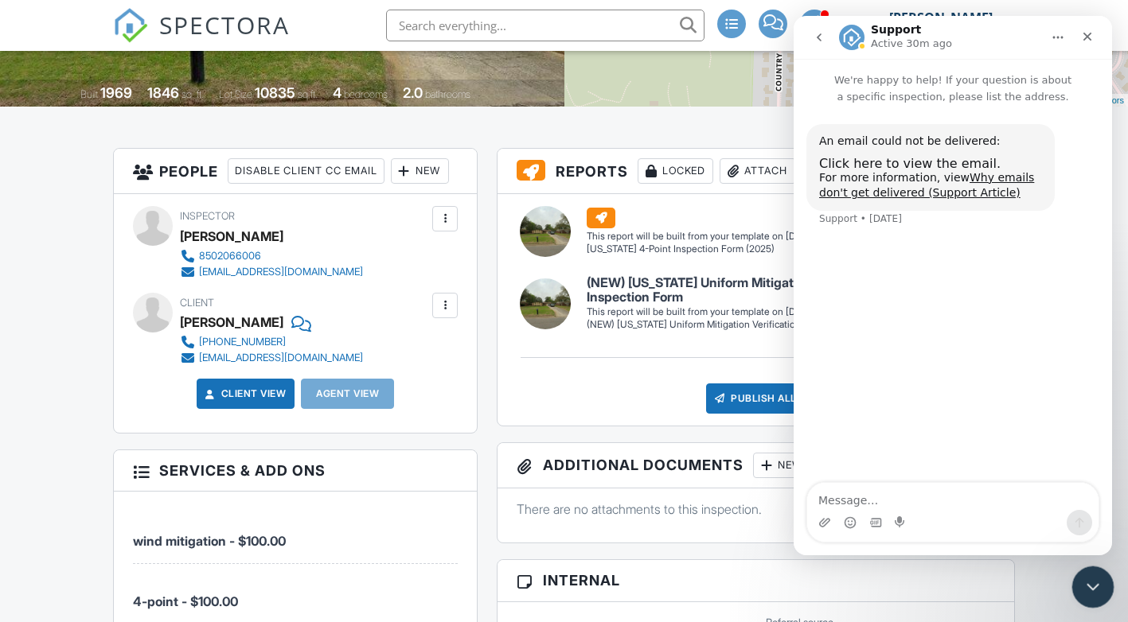
click at [1097, 579] on icon "Close Intercom Messenger" at bounding box center [1090, 584] width 19 height 19
